Goal: Task Accomplishment & Management: Use online tool/utility

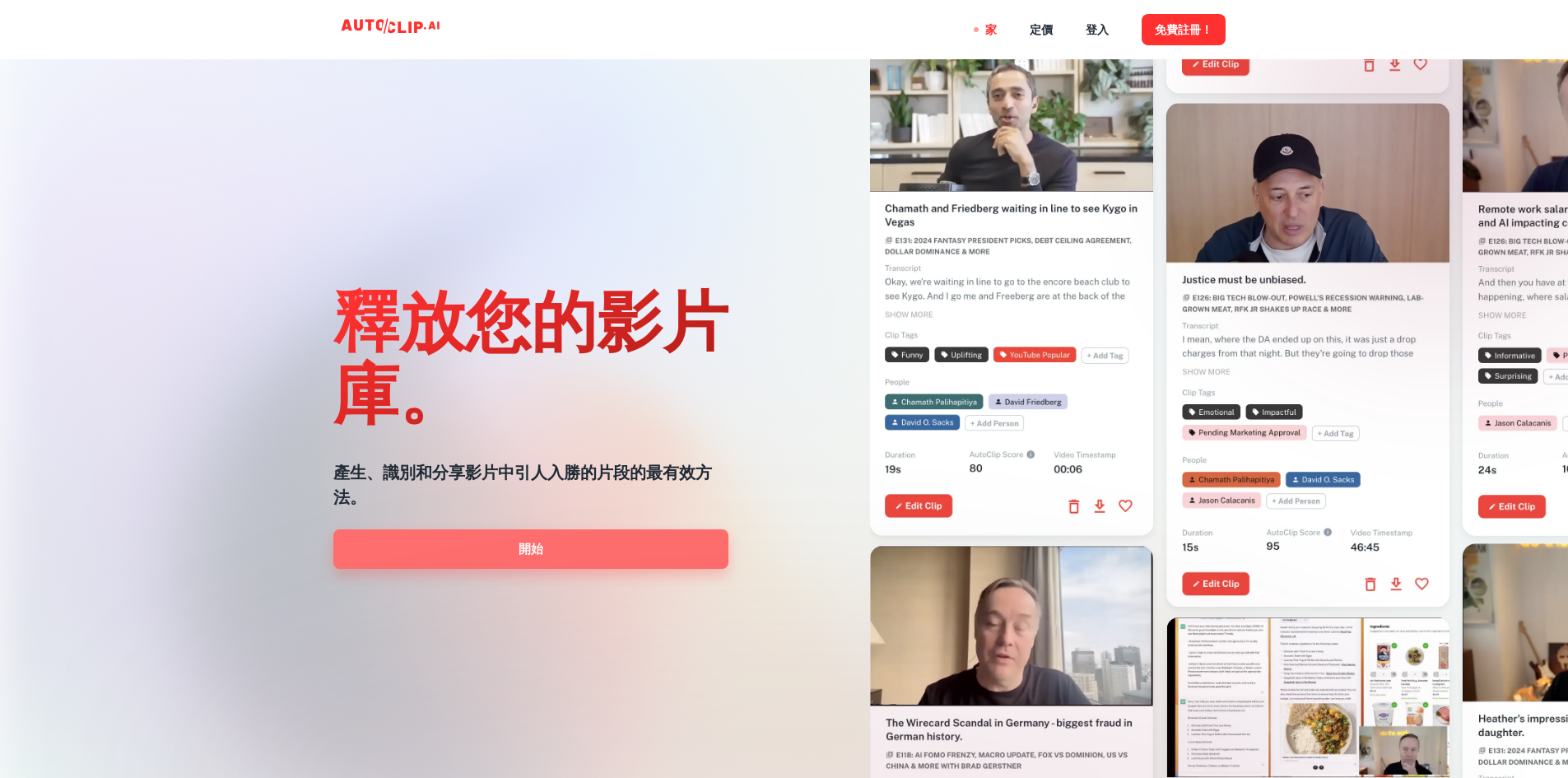
click at [530, 555] on font "開始" at bounding box center [531, 548] width 25 height 14
